Goal: Transaction & Acquisition: Download file/media

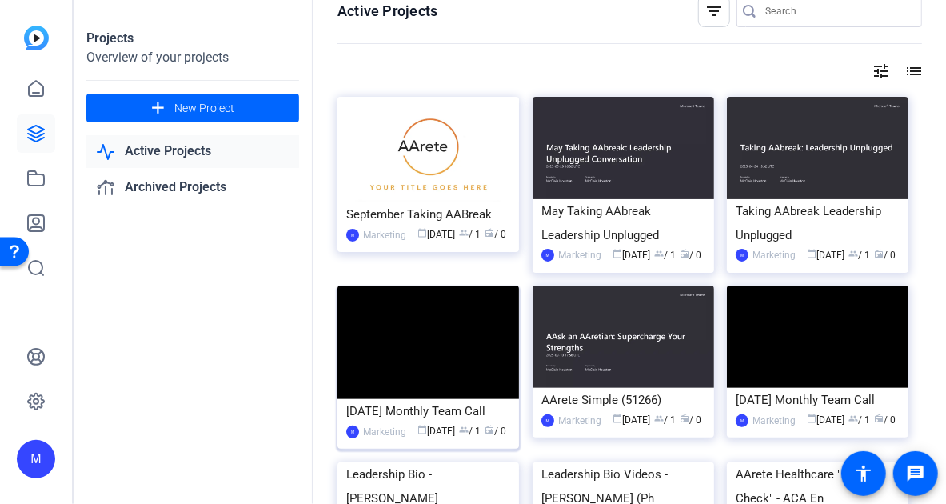
scroll to position [116, 0]
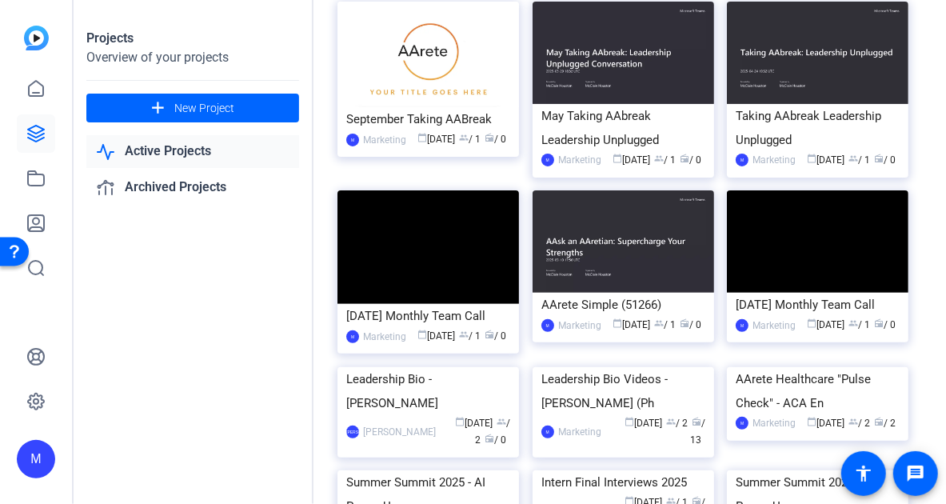
click at [936, 121] on div "Active Projects filter_list tune list September Taking AABreak M Marketing cale…" at bounding box center [629, 252] width 632 height 504
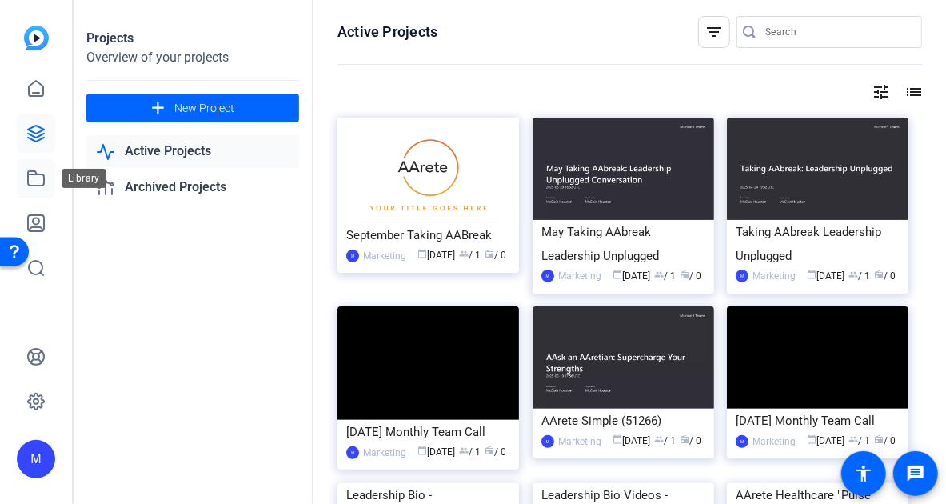
click at [37, 177] on icon at bounding box center [35, 178] width 19 height 19
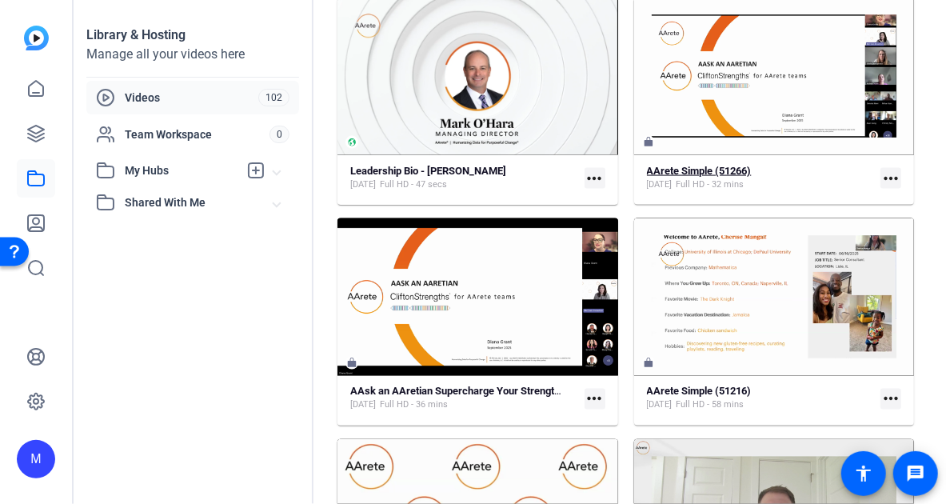
scroll to position [954, 0]
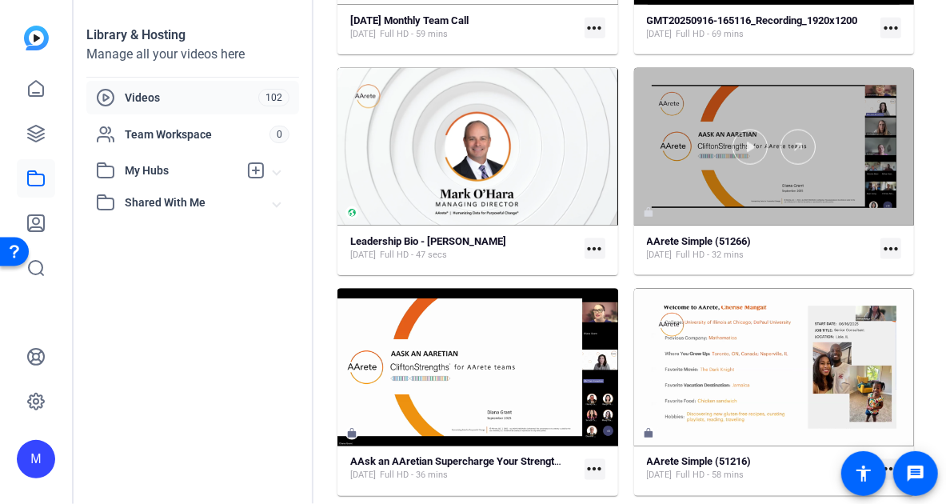
click at [744, 94] on div at bounding box center [774, 146] width 281 height 157
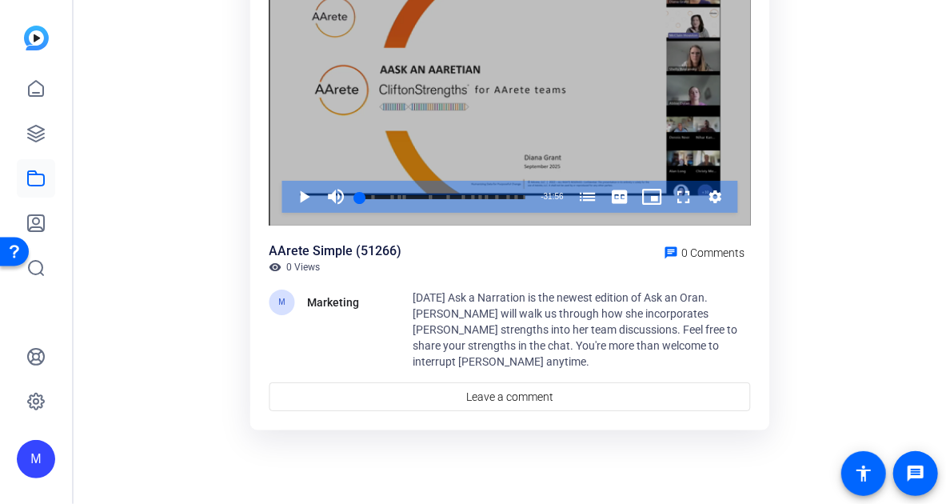
scroll to position [147, 0]
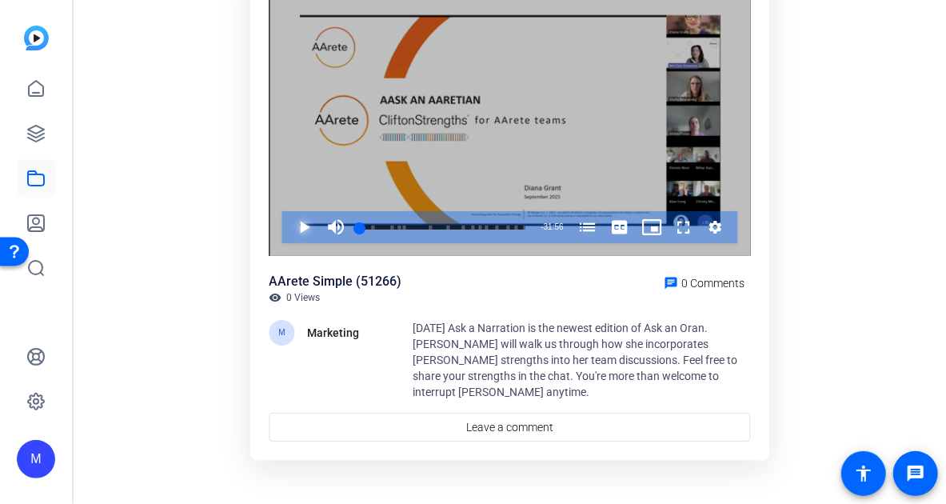
click at [289, 219] on span "Video Player" at bounding box center [289, 227] width 0 height 32
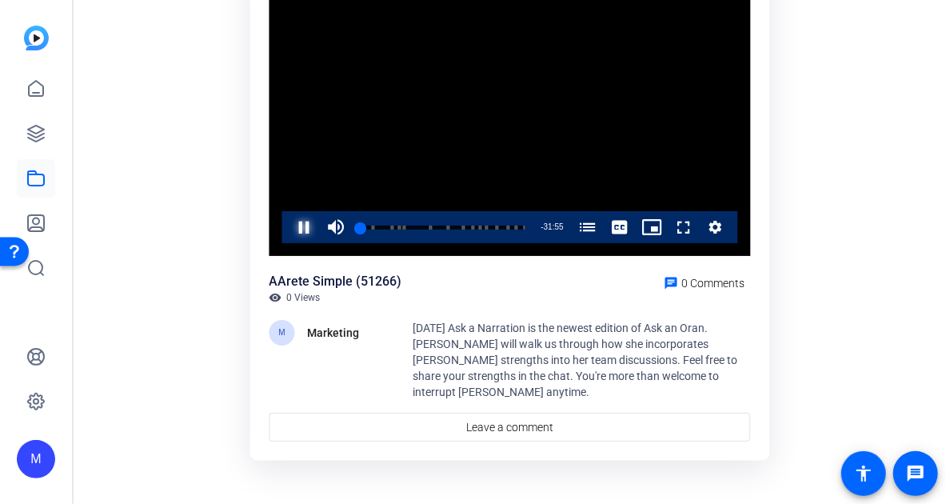
scroll to position [0, 0]
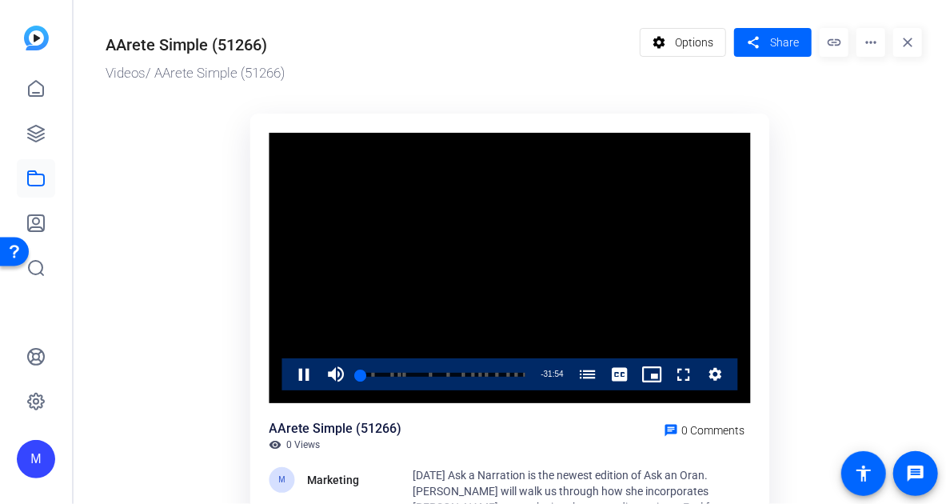
click at [863, 44] on mat-icon "more_horiz" at bounding box center [870, 42] width 29 height 29
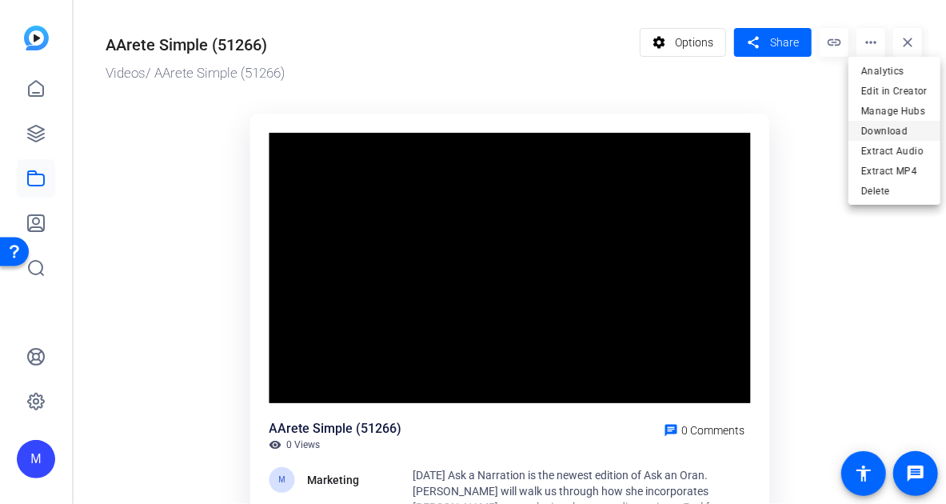
click at [897, 125] on span "Download" at bounding box center [894, 130] width 66 height 19
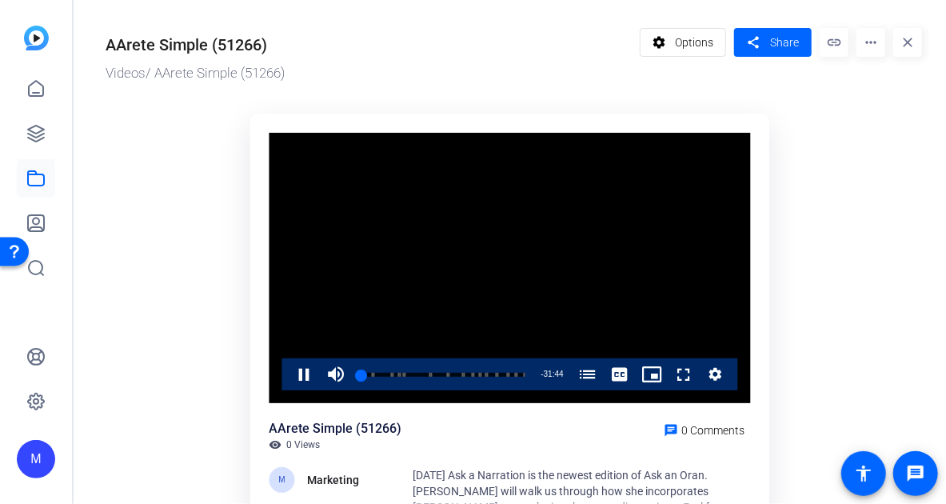
click at [492, 165] on video "Video Player" at bounding box center [509, 268] width 481 height 271
click at [800, 198] on ktd-grid "Video Player is loading. Play Video Play Mute Current Time 0:13 / Duration 31:5…" at bounding box center [514, 356] width 816 height 504
click at [489, 138] on video "Video Player" at bounding box center [509, 268] width 481 height 271
click at [460, 307] on video "Video Player" at bounding box center [509, 268] width 481 height 271
